Goal: Information Seeking & Learning: Learn about a topic

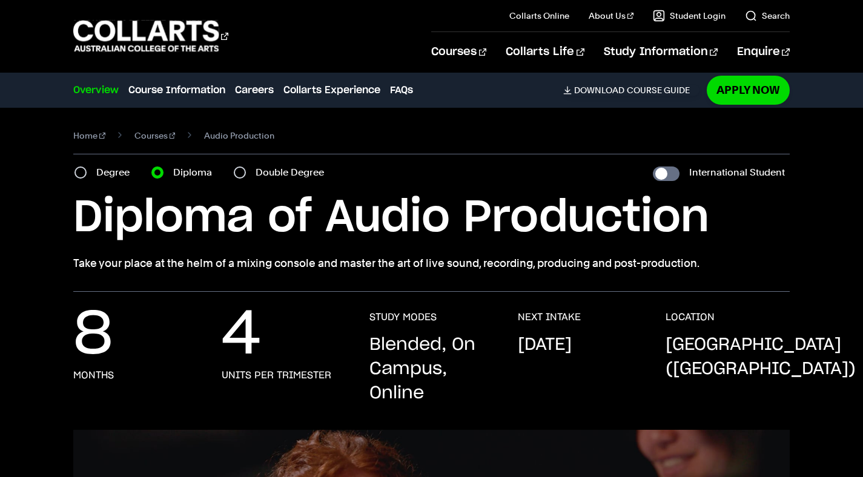
click at [124, 168] on label "Degree" at bounding box center [116, 172] width 41 height 17
click at [87, 168] on input "Degree" at bounding box center [80, 173] width 12 height 12
radio input "true"
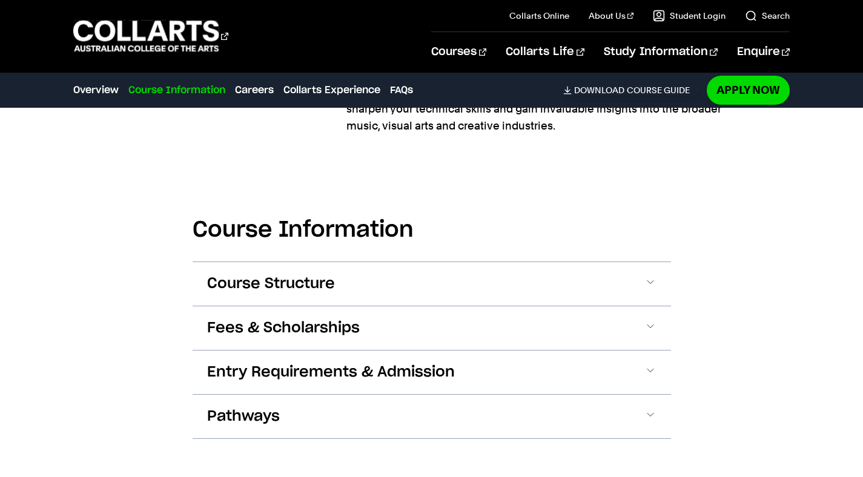
scroll to position [1174, 0]
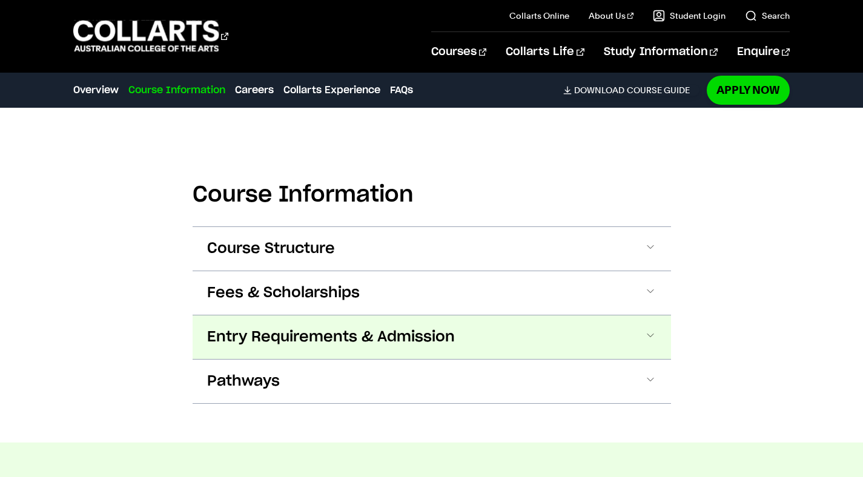
click at [291, 322] on button "Entry Requirements & Admission" at bounding box center [432, 337] width 478 height 44
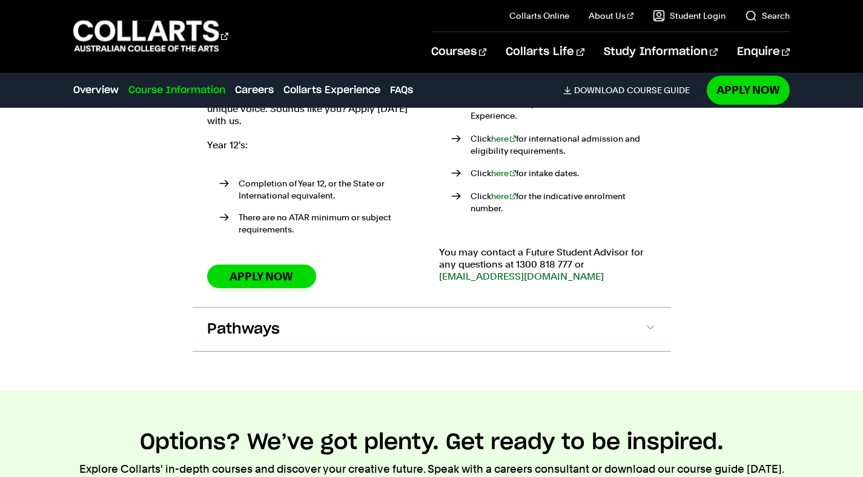
scroll to position [1564, 0]
click at [316, 339] on section "Course Information Course Structure Bachelor of Audio Production The Bachelor d…" at bounding box center [432, 62] width 478 height 655
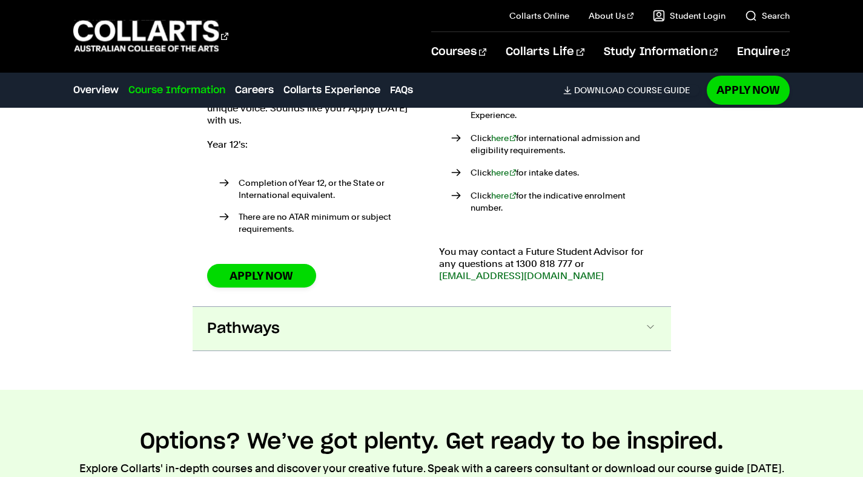
click at [335, 329] on button "Pathways" at bounding box center [432, 329] width 478 height 44
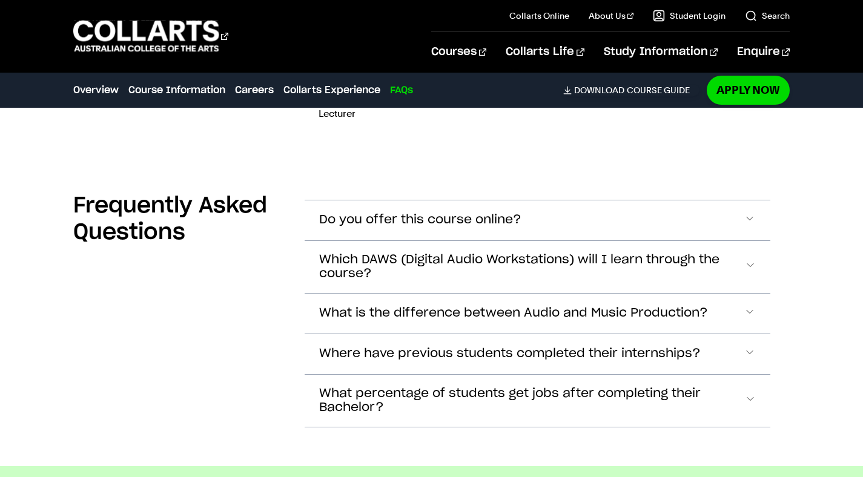
scroll to position [4331, 0]
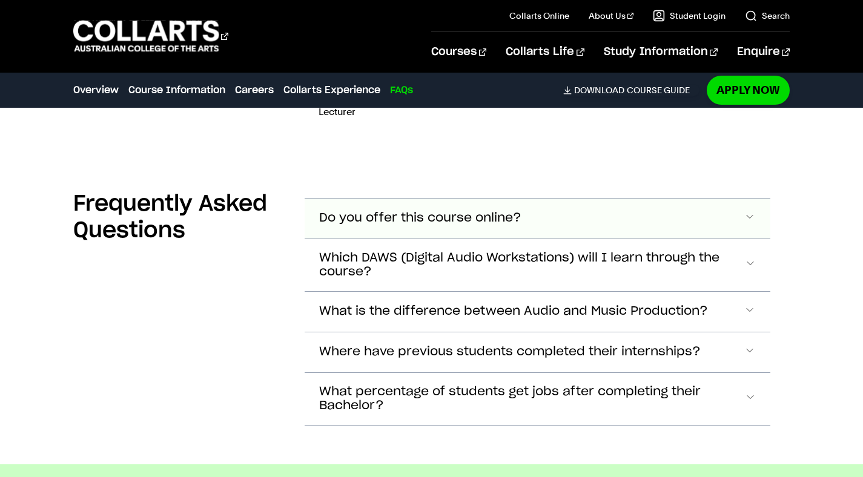
click at [383, 199] on button "Do you offer this course online?" at bounding box center [538, 219] width 466 height 40
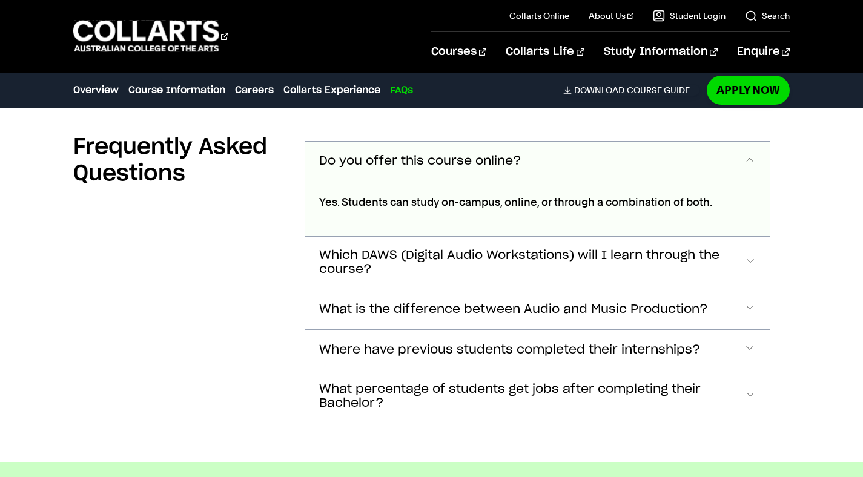
scroll to position [4389, 0]
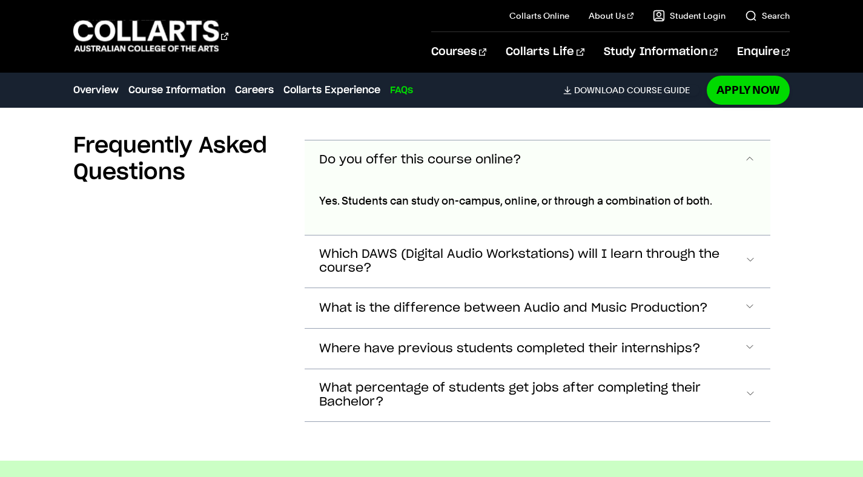
click at [448, 153] on span "Do you offer this course online?" at bounding box center [420, 160] width 202 height 14
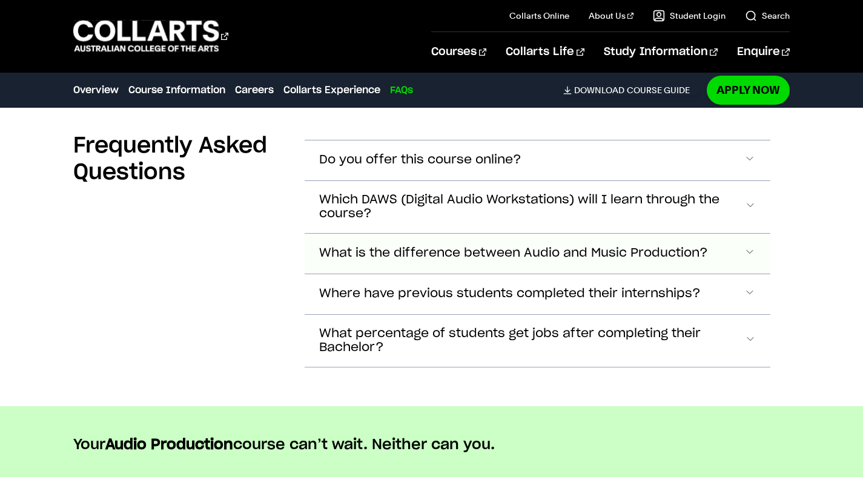
click at [447, 234] on button "What is the difference between Audio and Music Production?" at bounding box center [538, 254] width 466 height 40
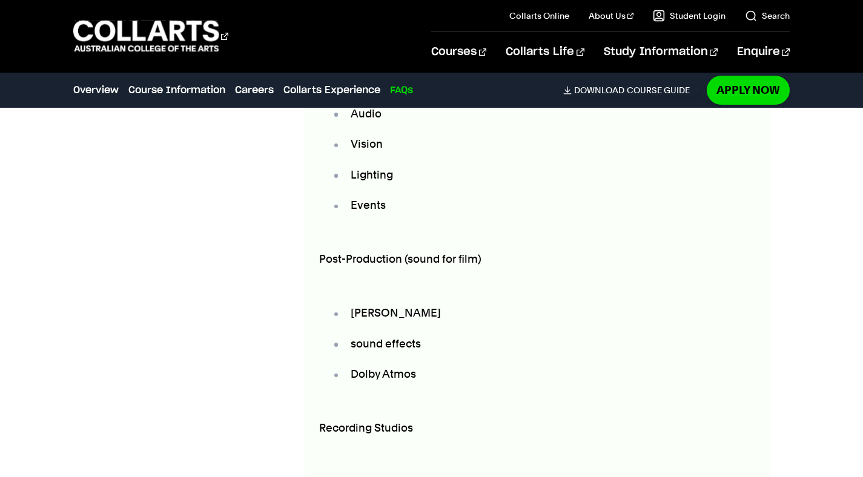
scroll to position [4729, 0]
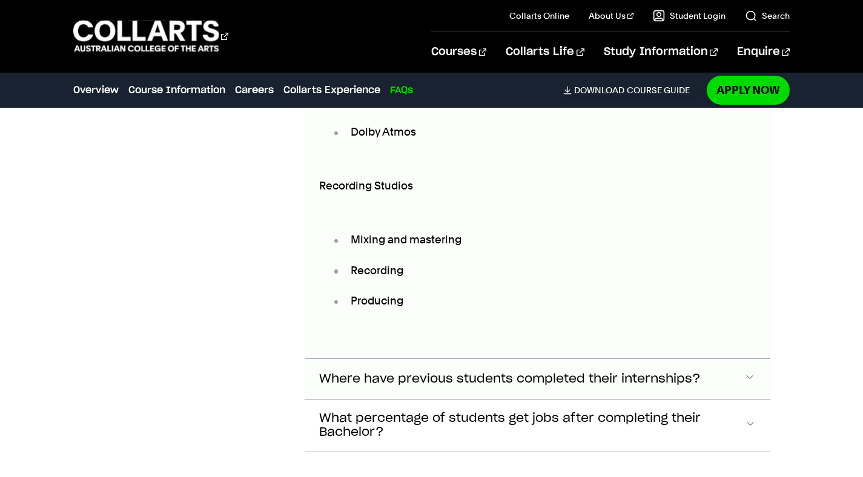
click at [408, 359] on button "Where have previous students completed their internships?" at bounding box center [538, 379] width 466 height 40
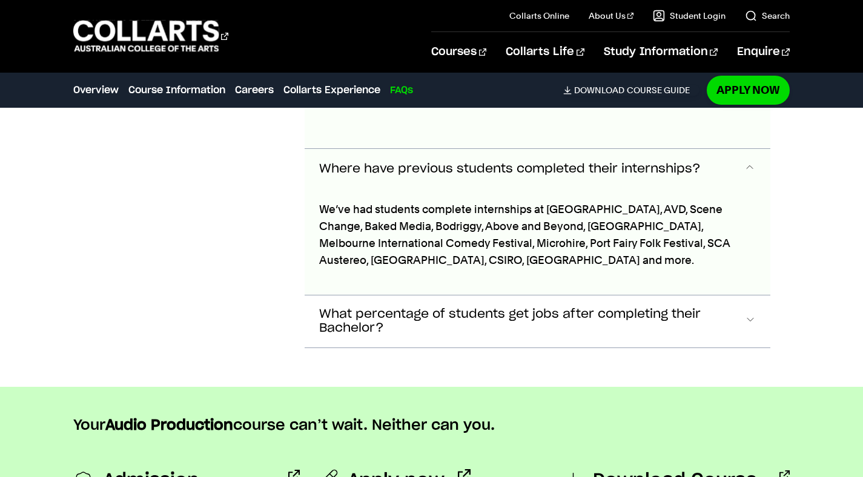
scroll to position [5179, 0]
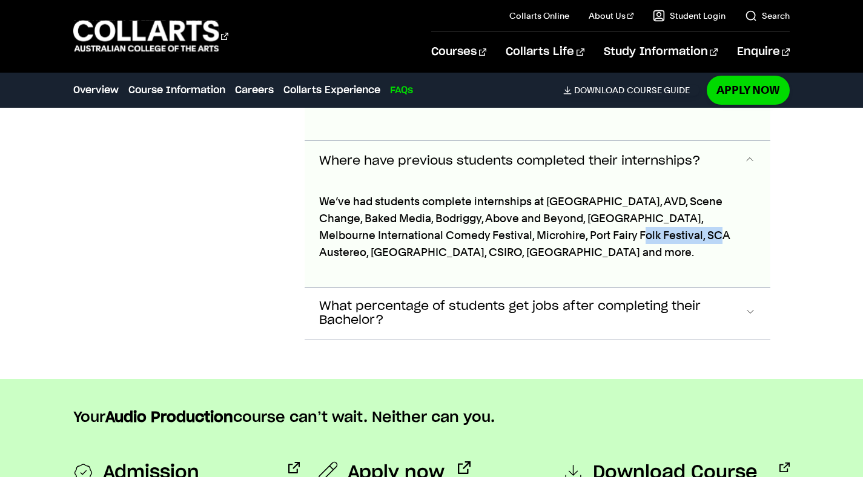
drag, startPoint x: 657, startPoint y: 203, endPoint x: 568, endPoint y: 202, distance: 89.0
click at [568, 202] on p "We’ve had students complete internships at JPJ, AVD, Scene Change, Baked Media,…" at bounding box center [537, 227] width 437 height 68
copy p "Red Moon Studios"
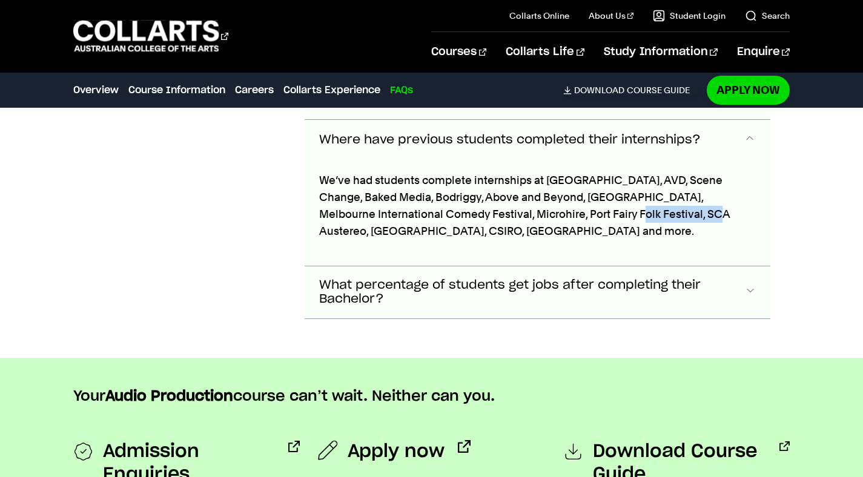
click at [611, 279] on span "What percentage of students get jobs after completing their Bachelor?" at bounding box center [531, 293] width 425 height 28
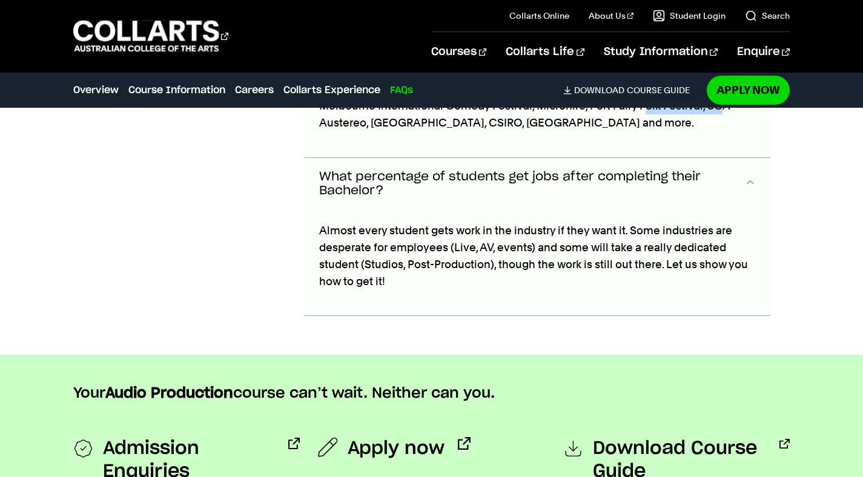
scroll to position [5294, 0]
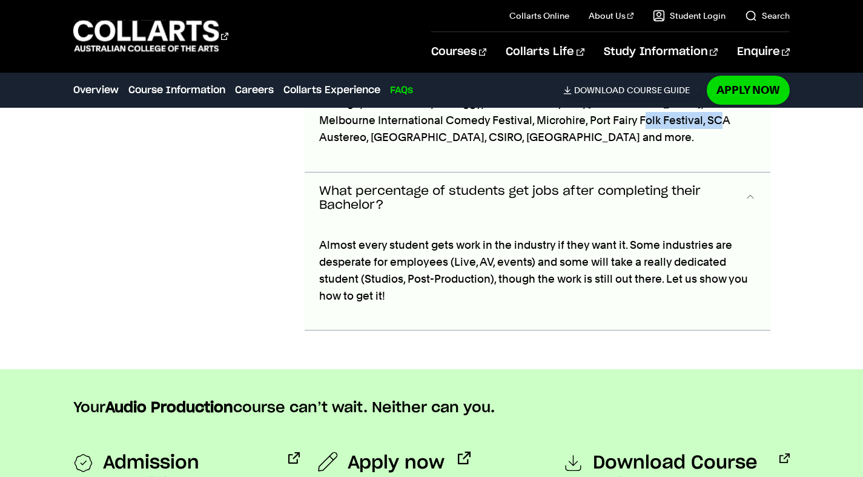
click at [657, 185] on span "What percentage of students get jobs after completing their Bachelor?" at bounding box center [531, 199] width 425 height 28
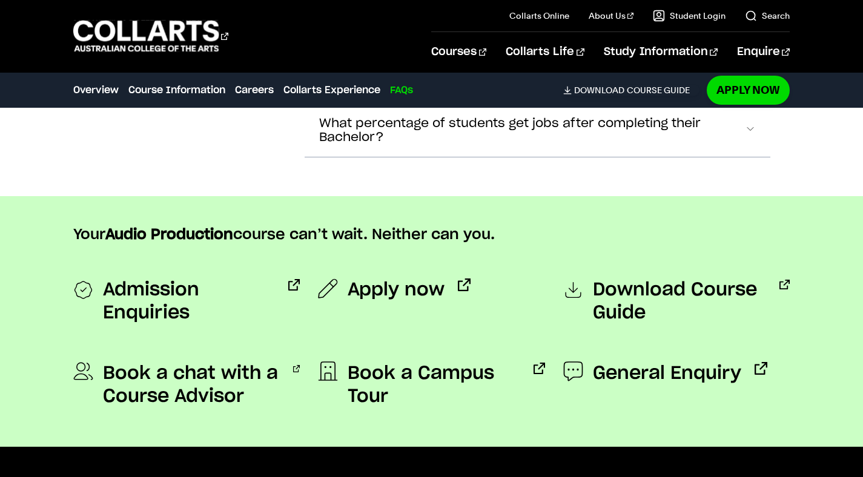
scroll to position [5354, 0]
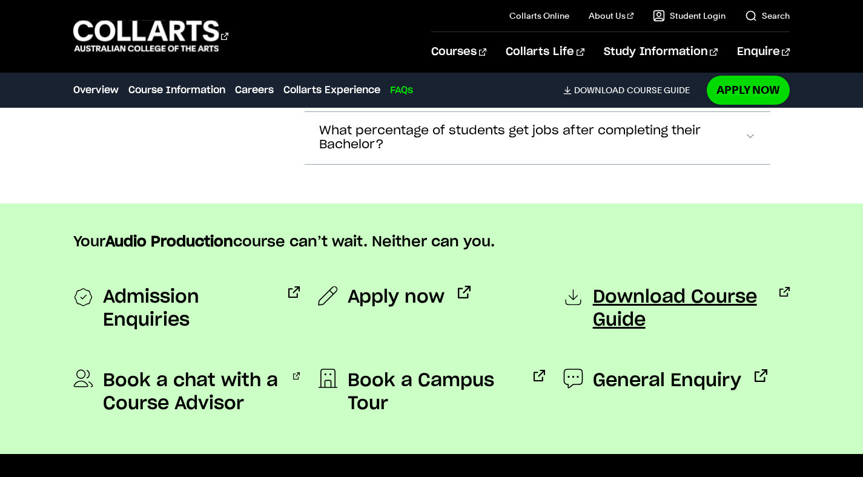
click at [617, 286] on span "Download Course Guide" at bounding box center [680, 309] width 174 height 46
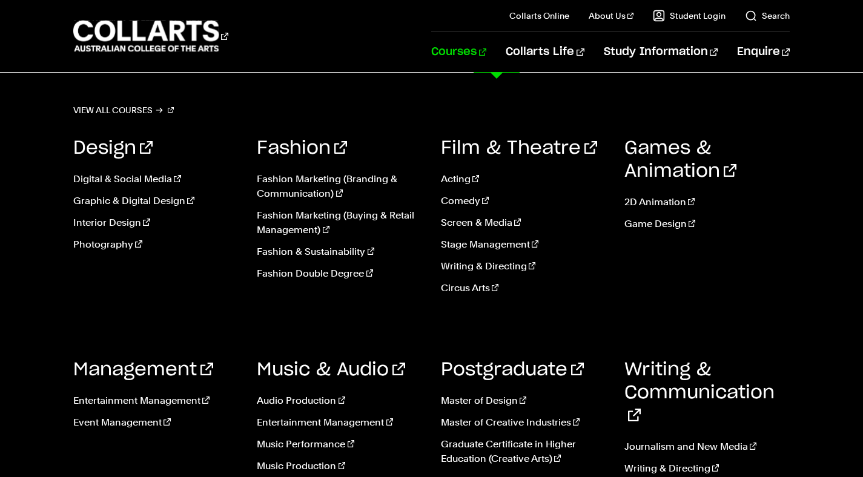
scroll to position [1232, 0]
click at [315, 397] on link "Audio Production" at bounding box center [339, 401] width 165 height 15
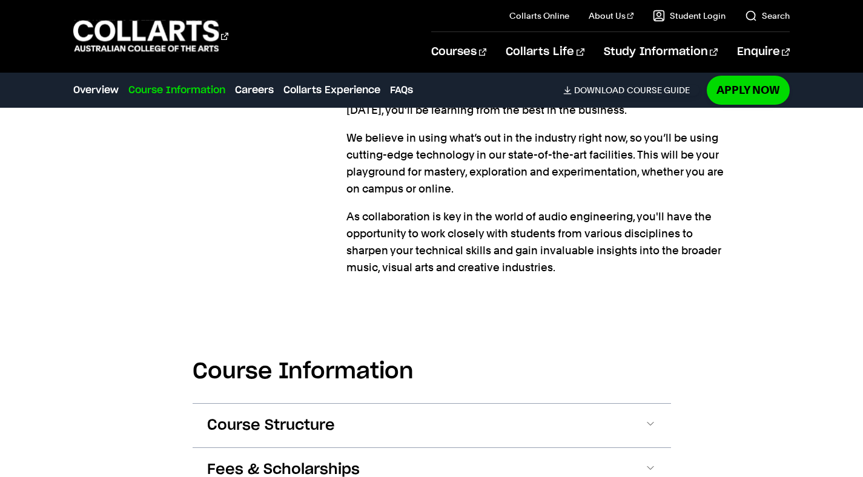
scroll to position [1052, 0]
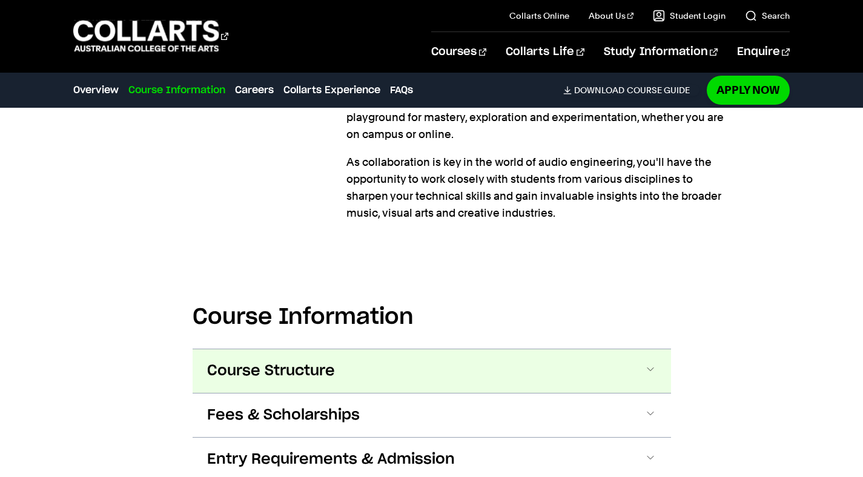
click at [331, 386] on button "Course Structure" at bounding box center [432, 371] width 478 height 44
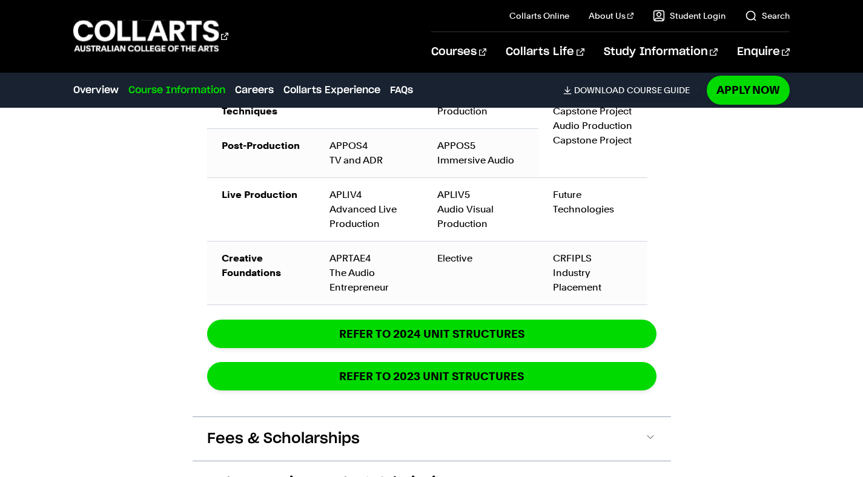
scroll to position [1921, 0]
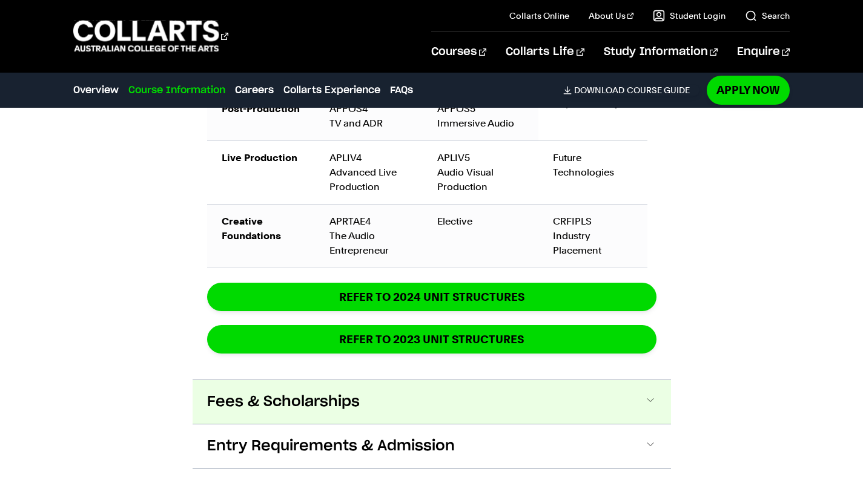
click at [357, 393] on span "Fees & Scholarships" at bounding box center [283, 401] width 153 height 19
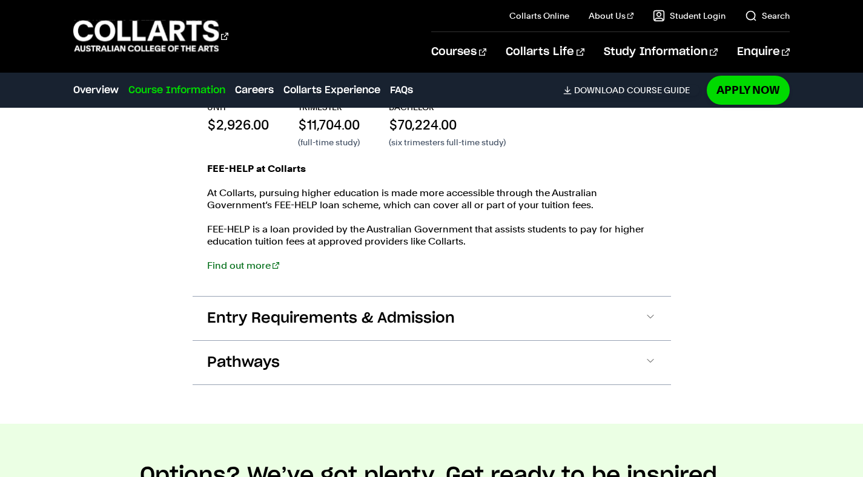
scroll to position [2327, 0]
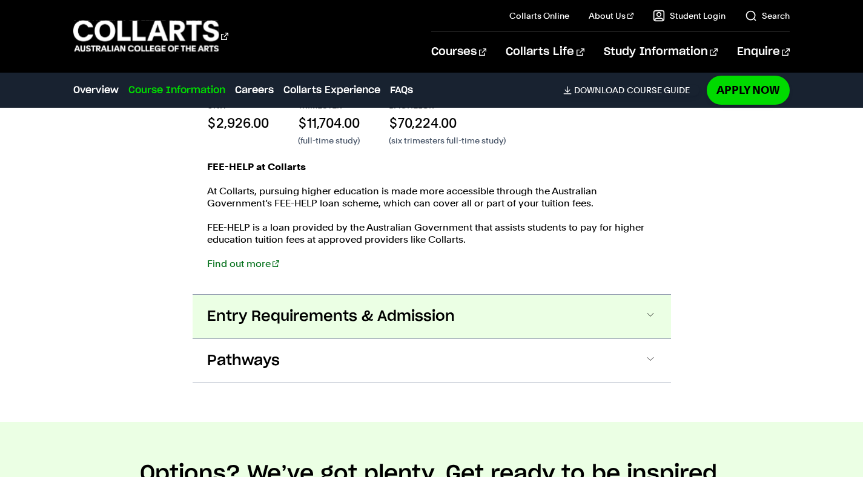
click at [386, 336] on button "Entry Requirements & Admission" at bounding box center [432, 317] width 478 height 44
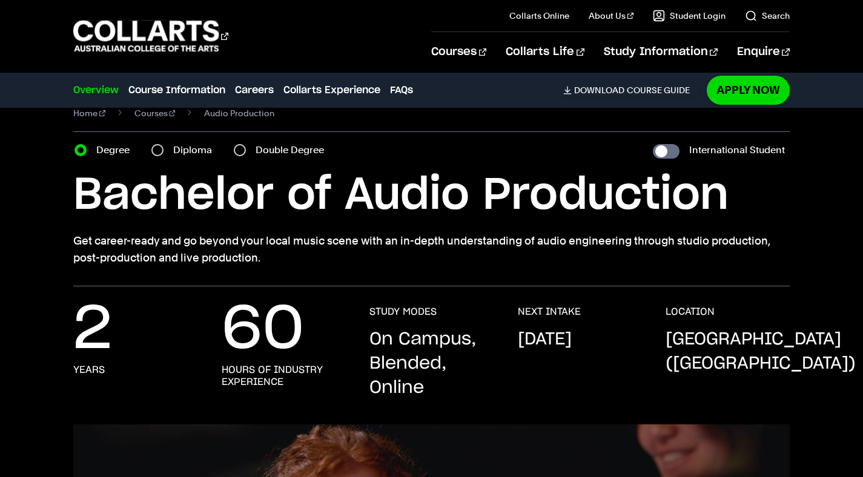
scroll to position [0, 0]
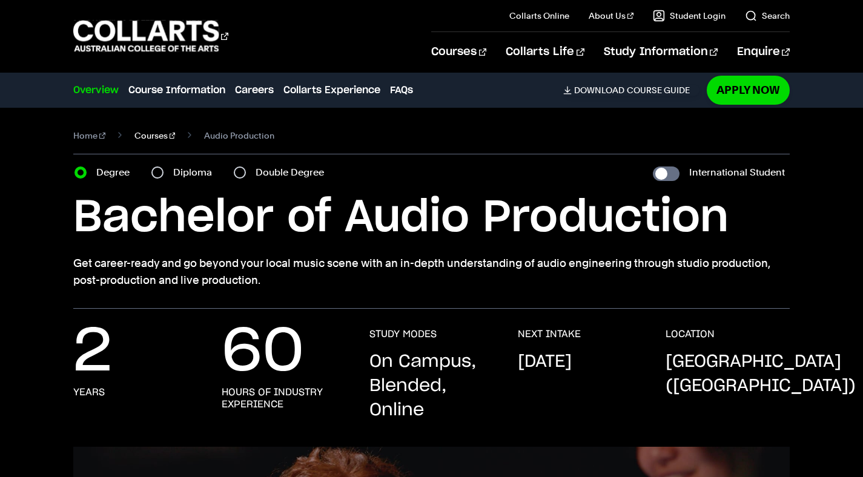
click at [137, 130] on link "Courses" at bounding box center [154, 135] width 41 height 17
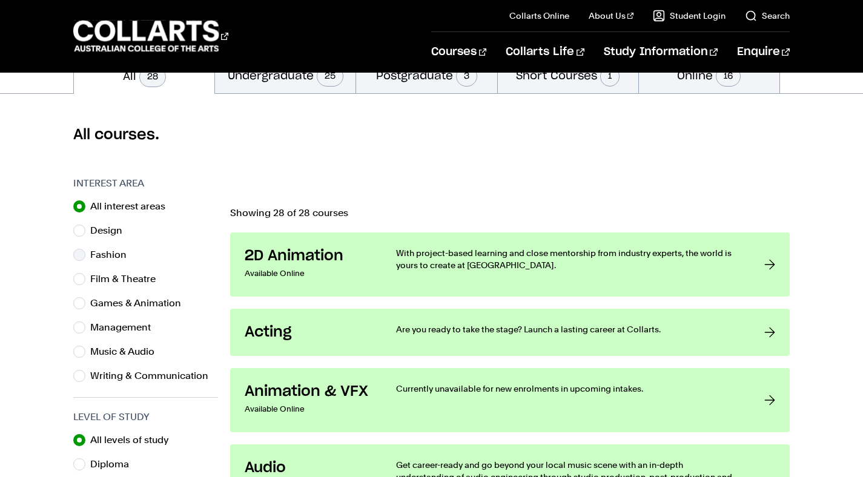
scroll to position [292, 0]
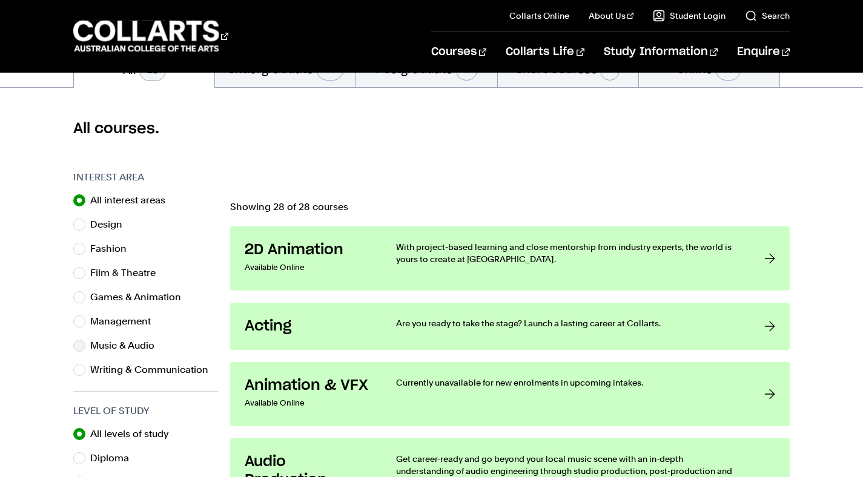
click at [116, 347] on label "Music & Audio" at bounding box center [127, 345] width 74 height 17
click at [85, 347] on input "Music & Audio" at bounding box center [79, 346] width 12 height 12
radio input "true"
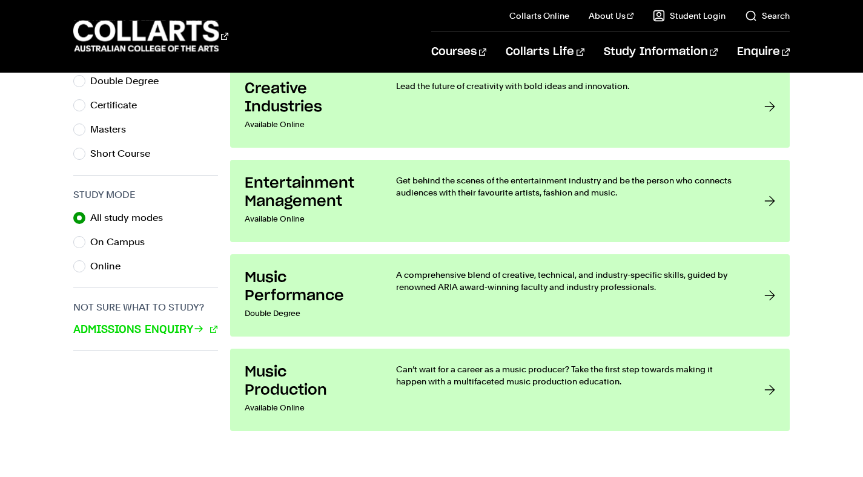
scroll to position [724, 0]
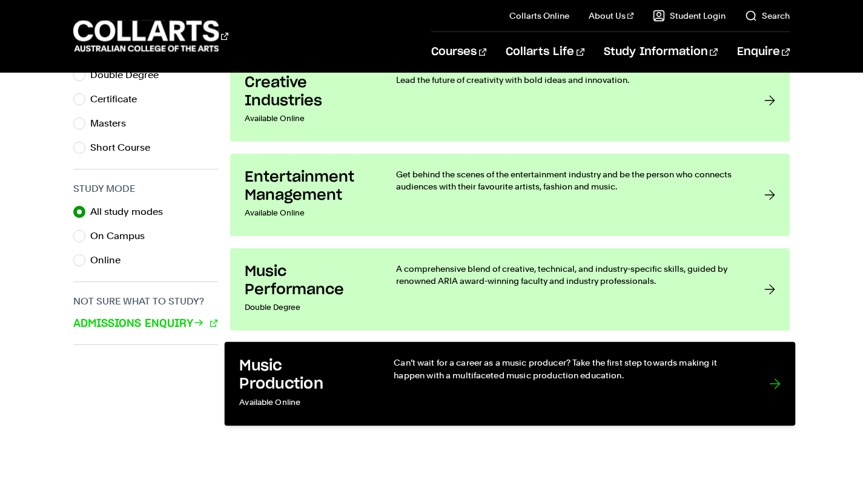
click at [484, 397] on div "Can’t wait for a career as a music producer? Take the first step towards making…" at bounding box center [569, 384] width 351 height 54
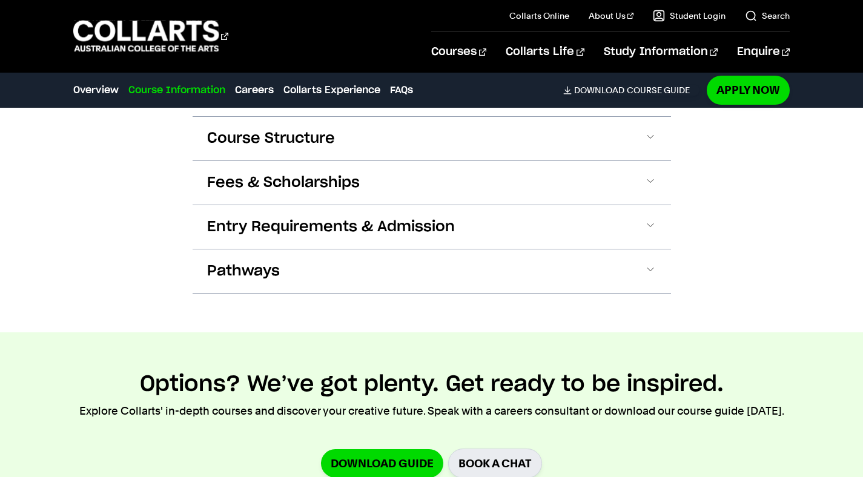
scroll to position [1539, 0]
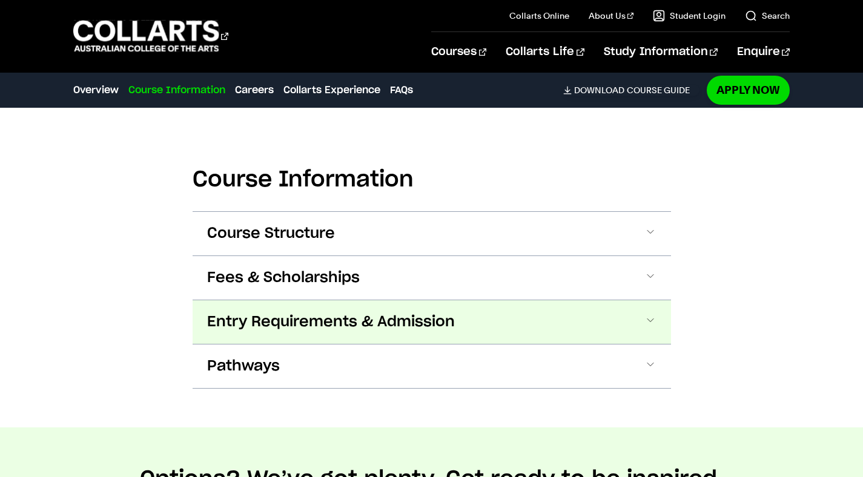
click at [621, 320] on button "Entry Requirements & Admission" at bounding box center [432, 322] width 478 height 44
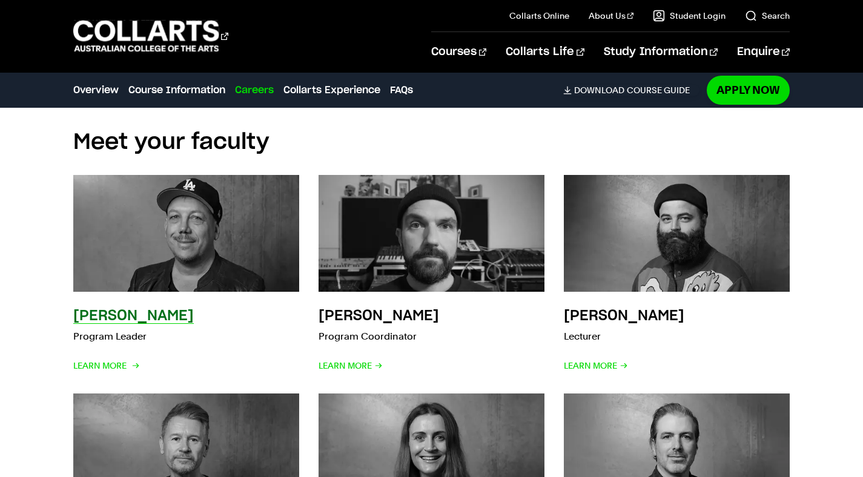
scroll to position [2953, 0]
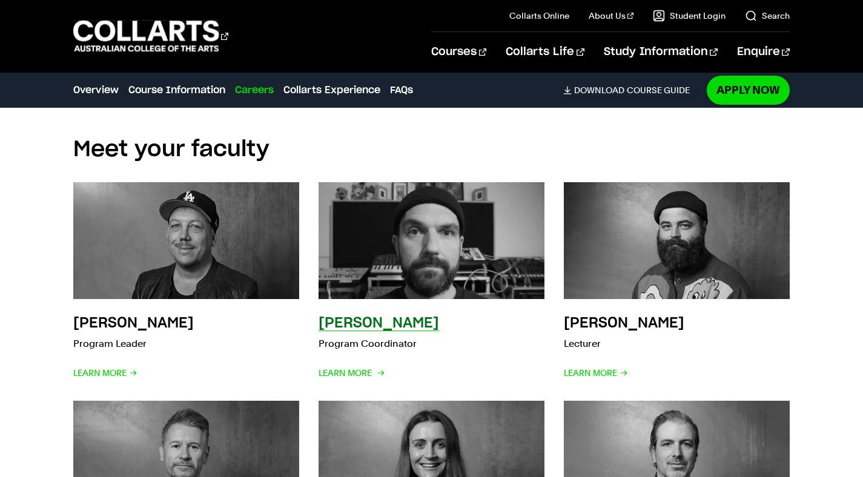
click at [369, 266] on img at bounding box center [431, 240] width 248 height 129
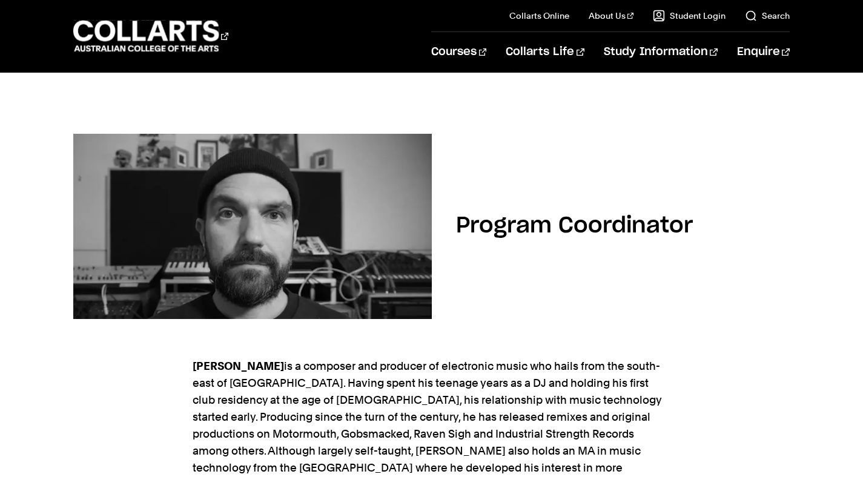
scroll to position [106, 0]
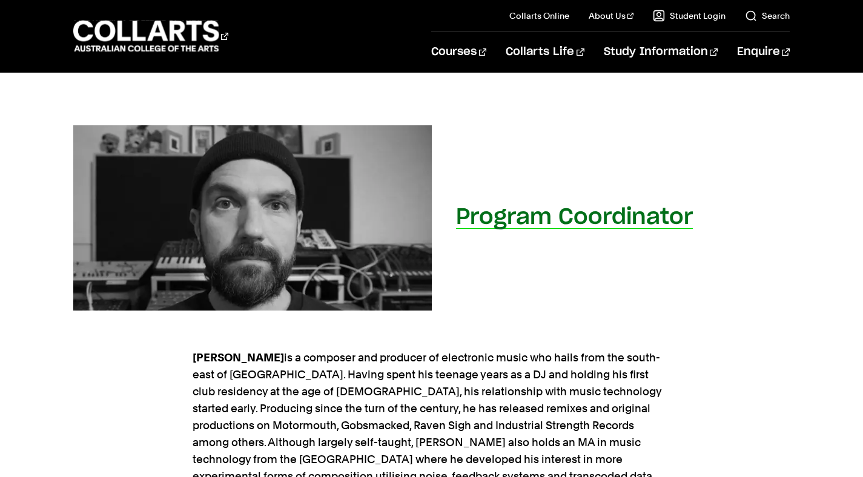
click at [219, 257] on img at bounding box center [253, 218] width 394 height 204
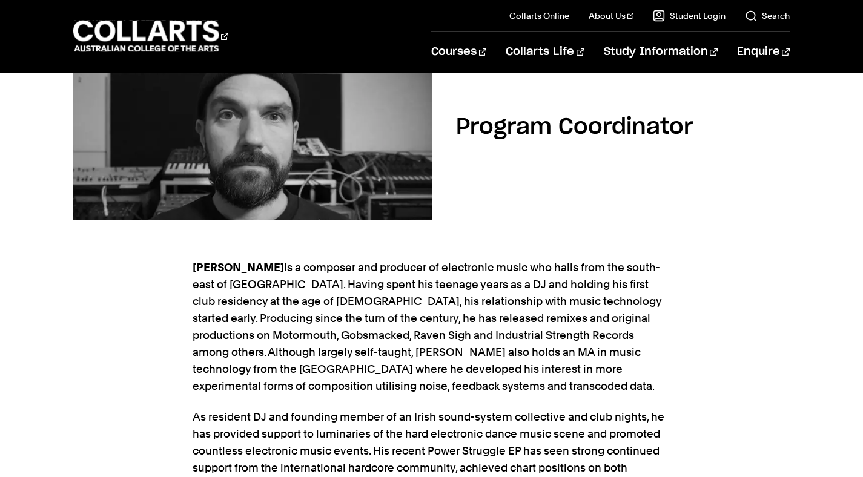
scroll to position [0, 0]
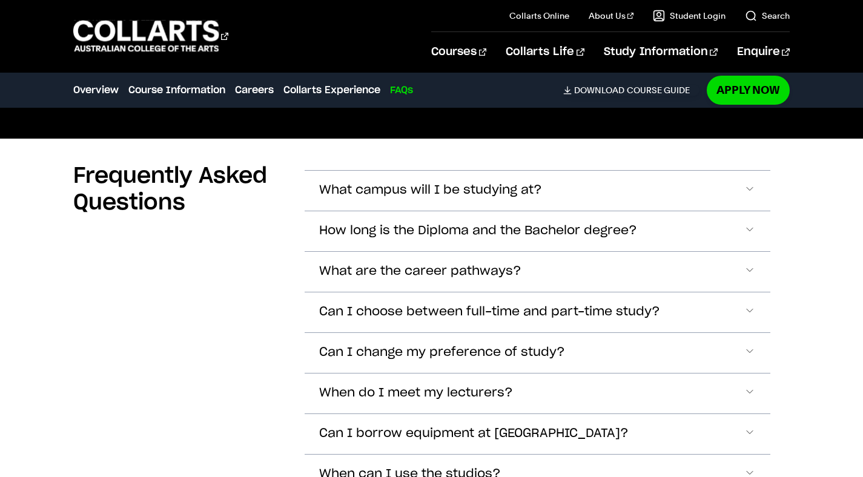
scroll to position [4238, 0]
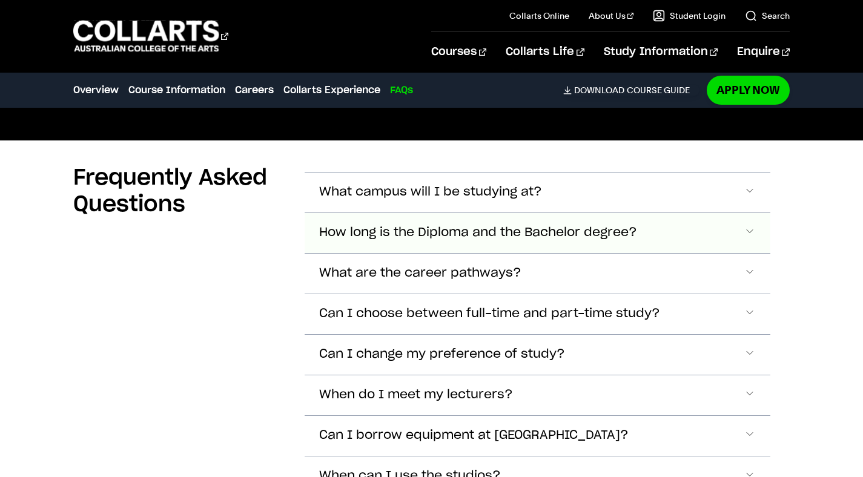
click at [377, 239] on button "How long is the Diploma and the Bachelor degree?" at bounding box center [538, 233] width 466 height 40
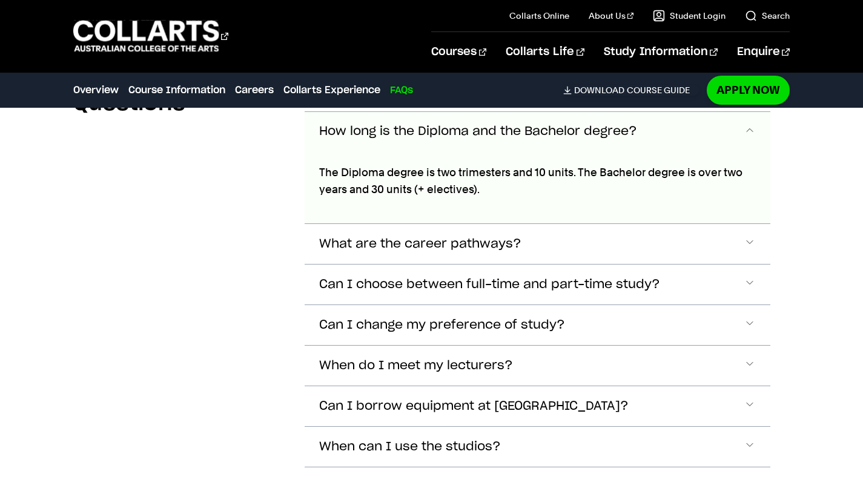
scroll to position [4342, 0]
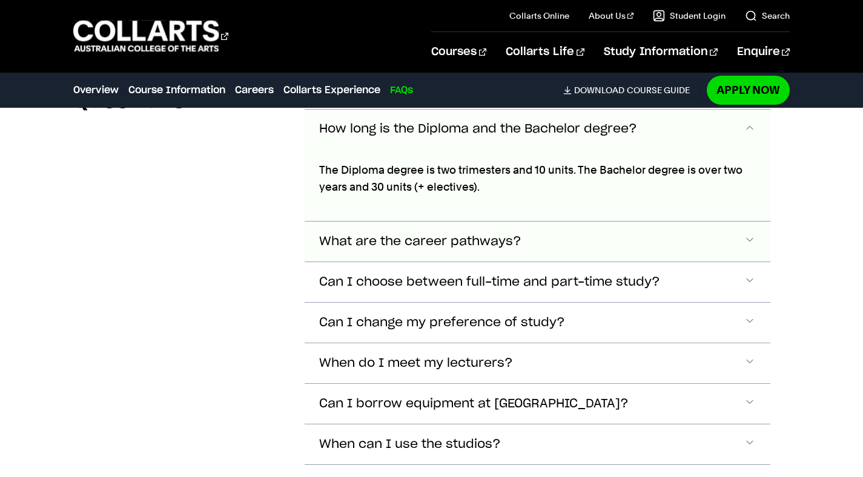
click at [420, 228] on button "What are the career pathways?" at bounding box center [538, 242] width 466 height 40
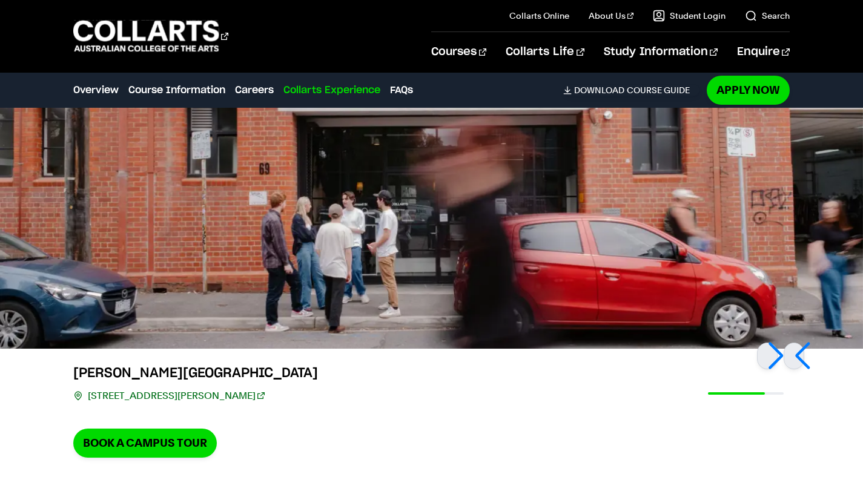
scroll to position [3512, 0]
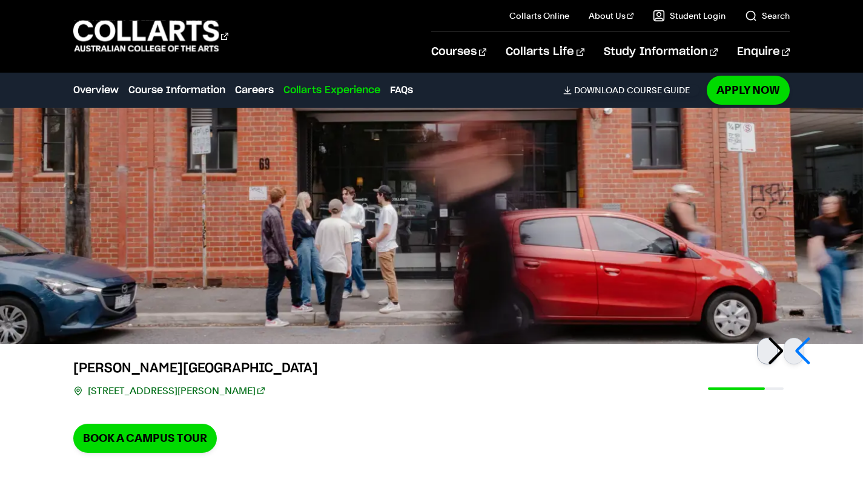
click at [775, 356] on div at bounding box center [767, 351] width 21 height 27
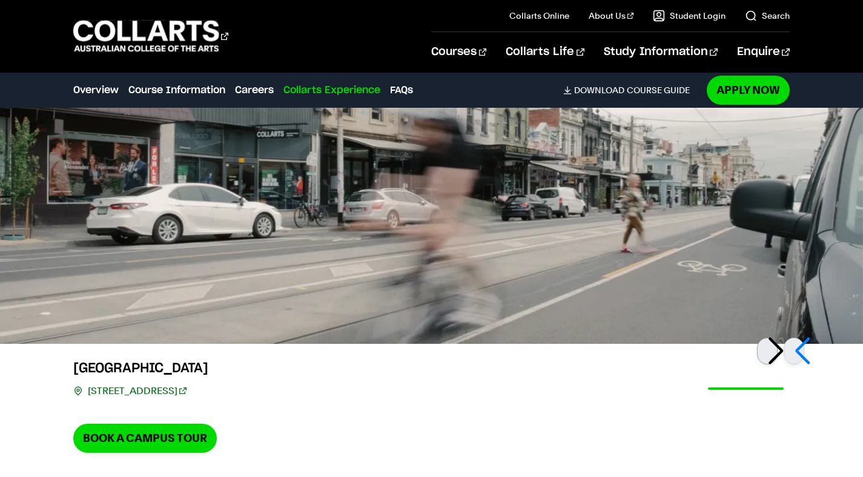
click at [775, 355] on div at bounding box center [767, 351] width 21 height 27
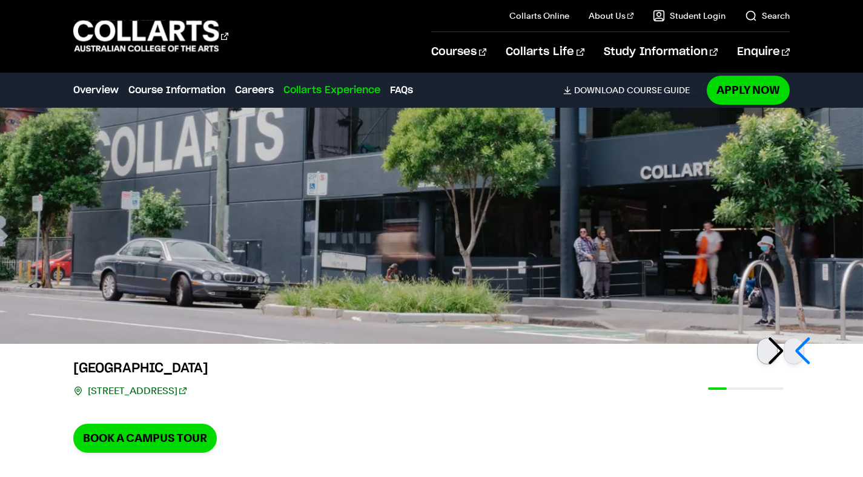
click at [775, 355] on div at bounding box center [767, 351] width 21 height 27
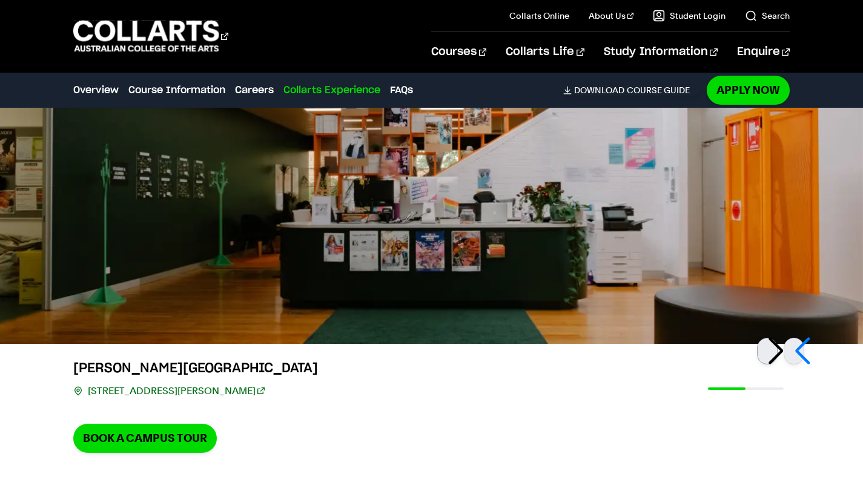
click at [775, 355] on div at bounding box center [767, 351] width 21 height 27
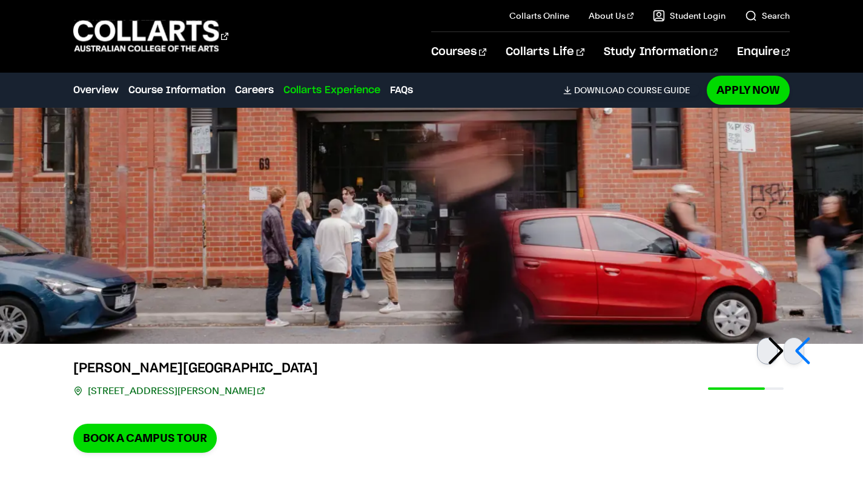
click at [774, 355] on div at bounding box center [767, 351] width 21 height 27
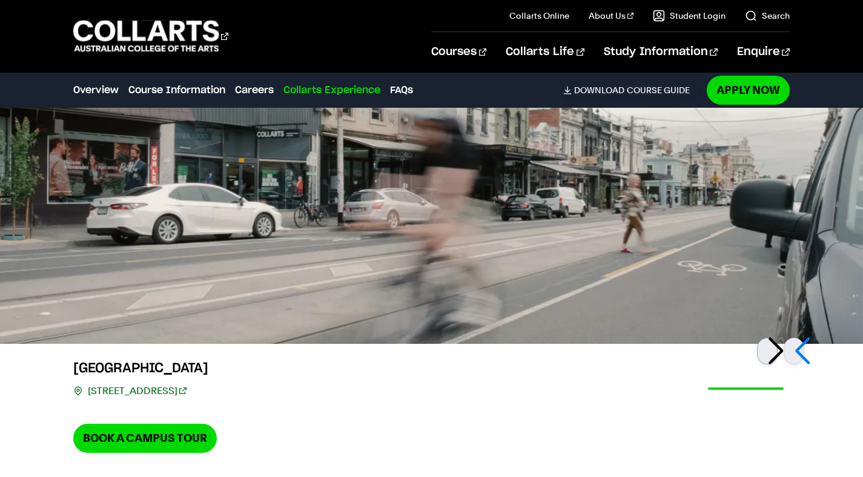
click at [774, 355] on div at bounding box center [767, 351] width 21 height 27
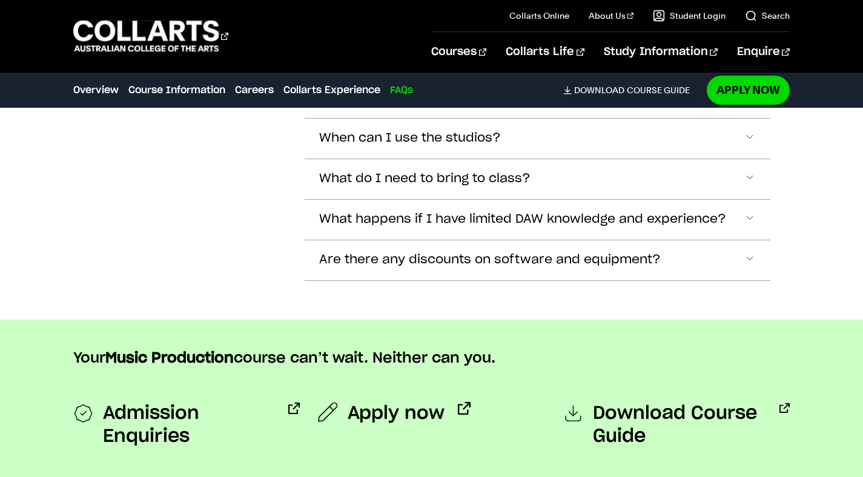
scroll to position [4672, 0]
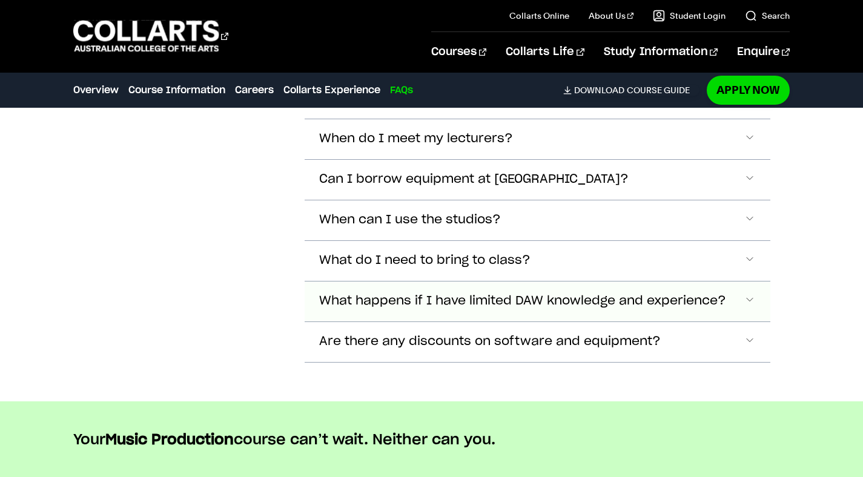
click at [633, 295] on span "What happens if I have limited DAW knowledge and experience?" at bounding box center [522, 301] width 407 height 14
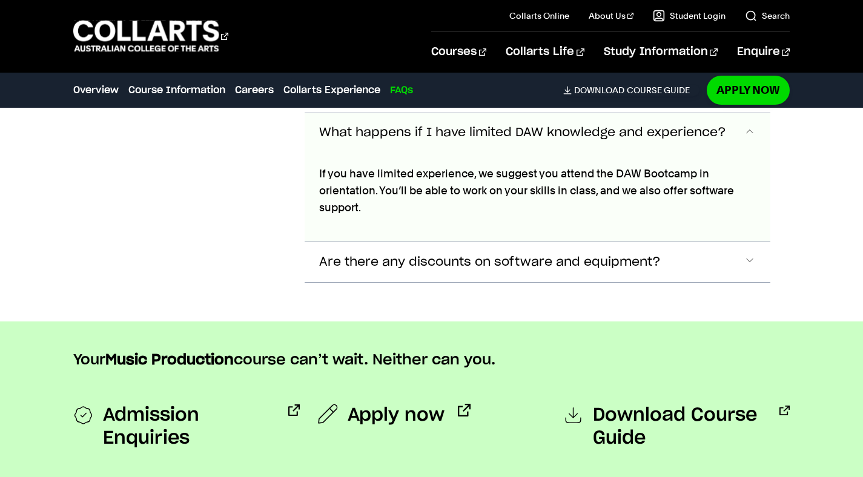
scroll to position [4841, 0]
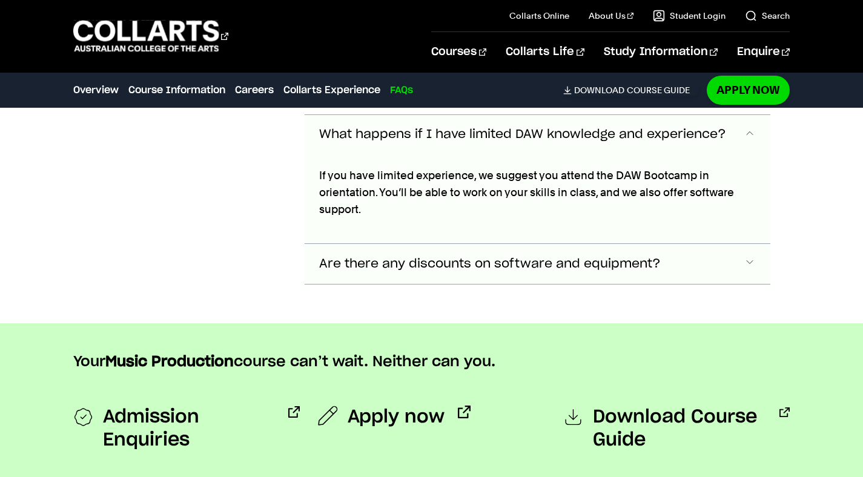
click at [617, 265] on span "Are there any discounts on software and equipment?" at bounding box center [490, 264] width 342 height 14
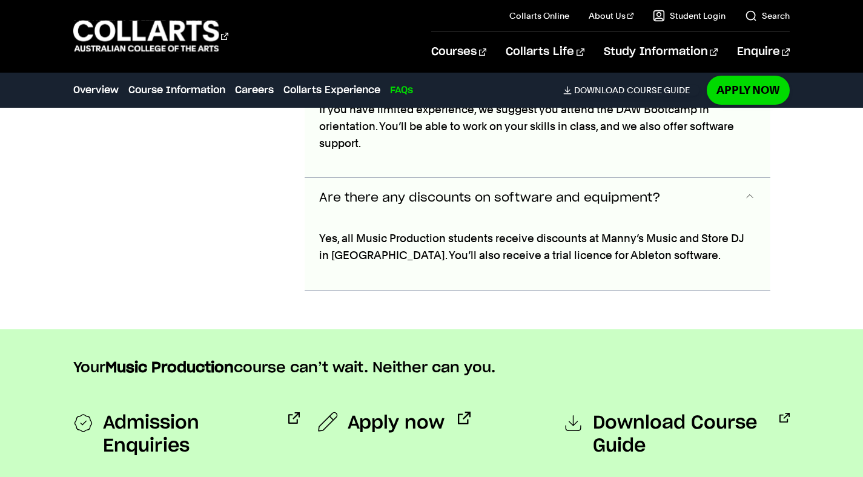
scroll to position [4893, 0]
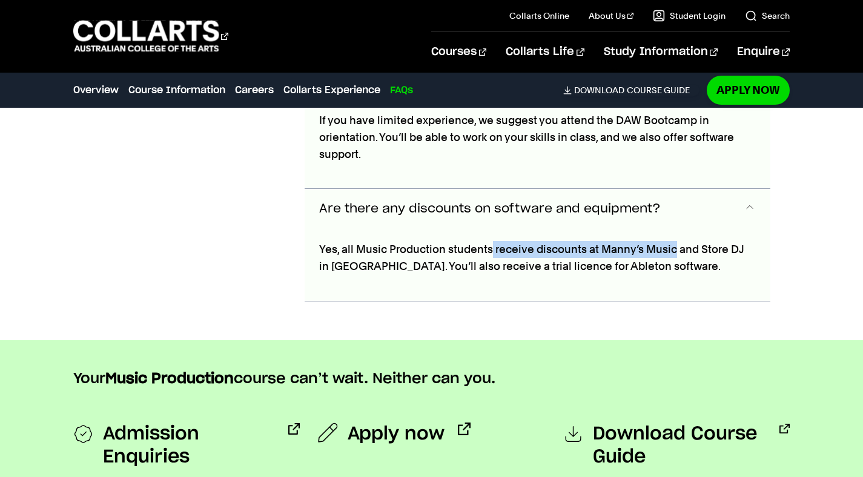
drag, startPoint x: 489, startPoint y: 248, endPoint x: 676, endPoint y: 244, distance: 186.5
click at [676, 244] on p "Yes, all Music Production students receive discounts at Manny’s Music and Store…" at bounding box center [537, 258] width 437 height 34
click at [639, 288] on div "Yes, all Music Production students receive discounts at Manny’s Music and Store…" at bounding box center [538, 265] width 466 height 72
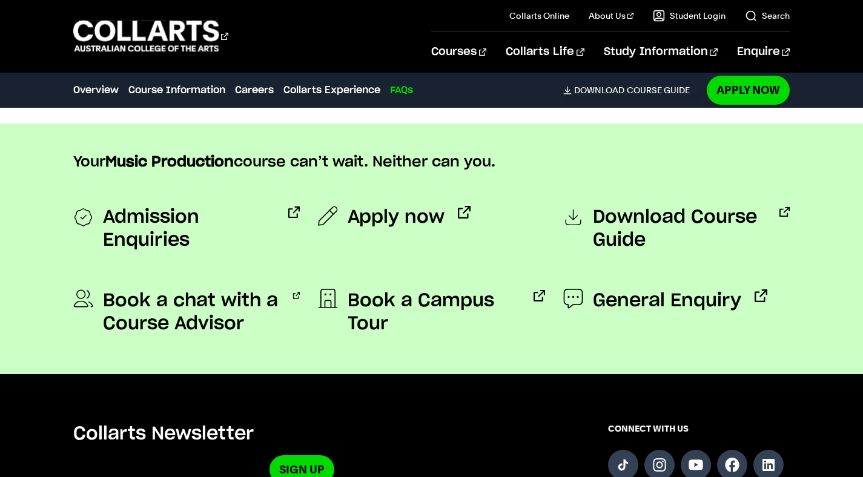
scroll to position [5423, 0]
